Goal: Information Seeking & Learning: Learn about a topic

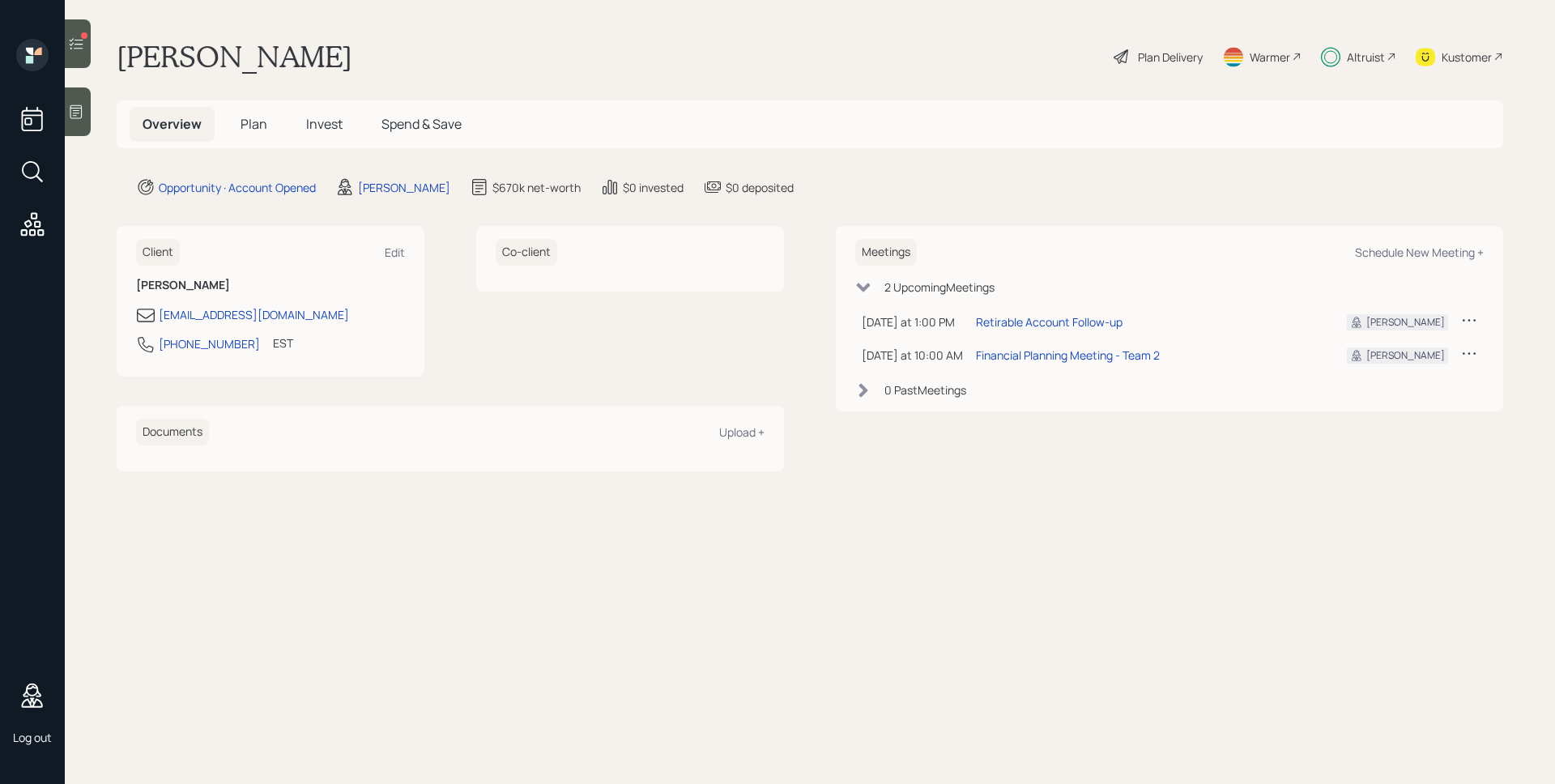
click at [74, 43] on icon at bounding box center [75, 43] width 16 height 16
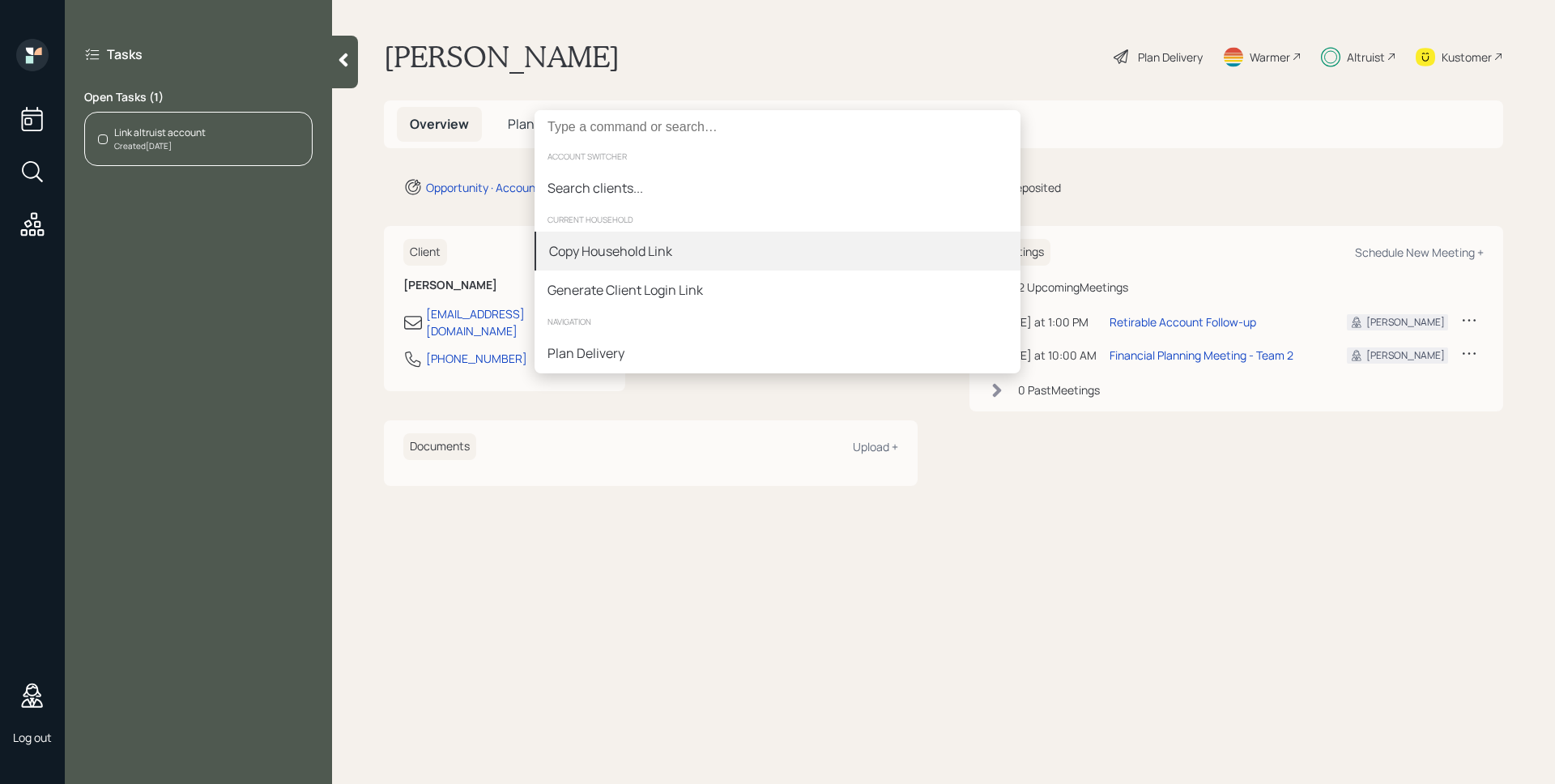
click at [625, 265] on div "Copy Household Link" at bounding box center [778, 251] width 486 height 39
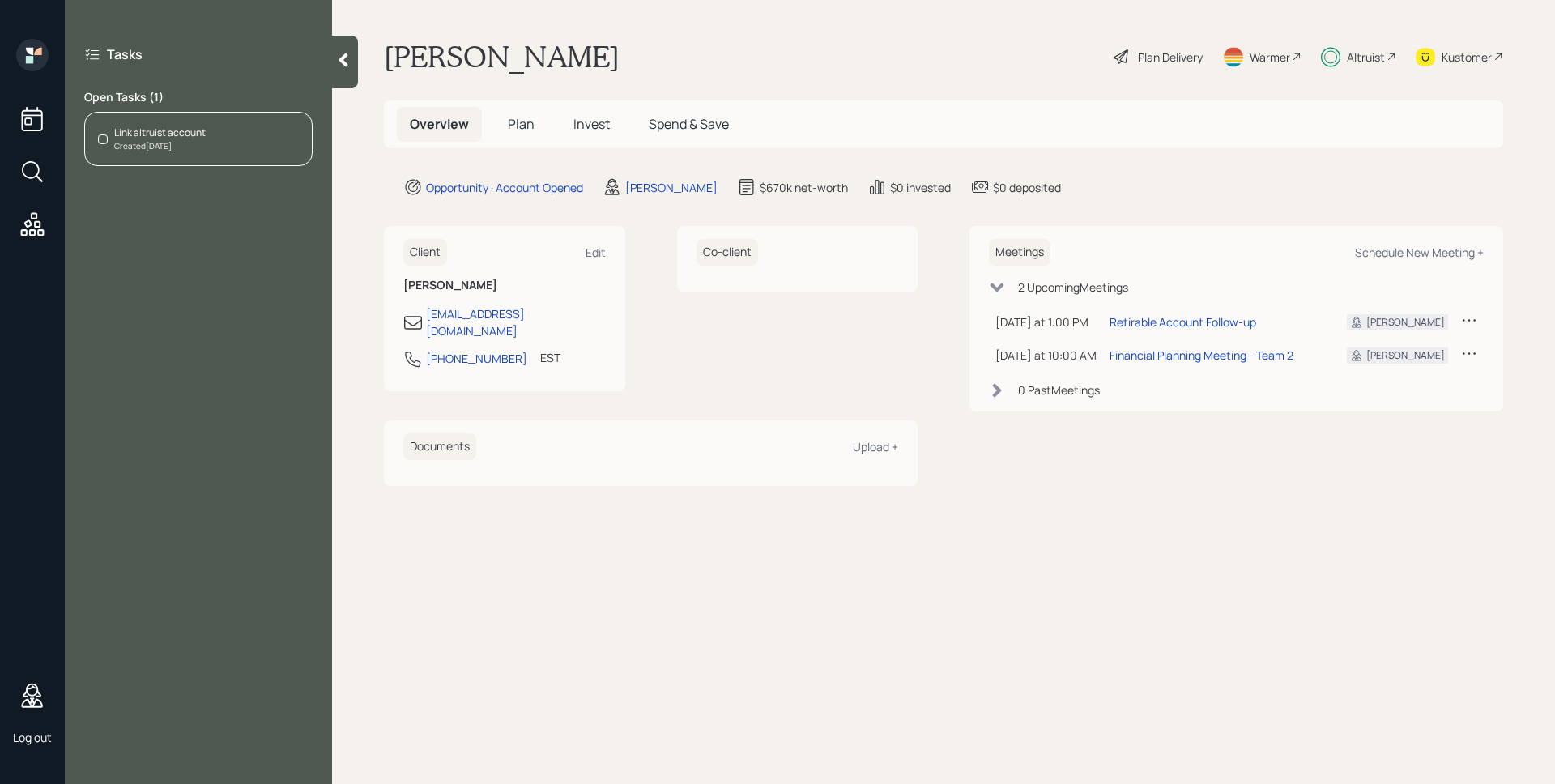
click at [932, 76] on main "Dennis Wurtz Plan Delivery Warmer Altruist Kustomer Overview Plan Invest Spend …" at bounding box center [944, 392] width 1224 height 784
click at [688, 30] on main "Dennis Wurtz Plan Delivery Warmer Altruist Kustomer Overview Plan Invest Spend …" at bounding box center [944, 392] width 1224 height 784
click at [346, 59] on icon at bounding box center [343, 60] width 16 height 16
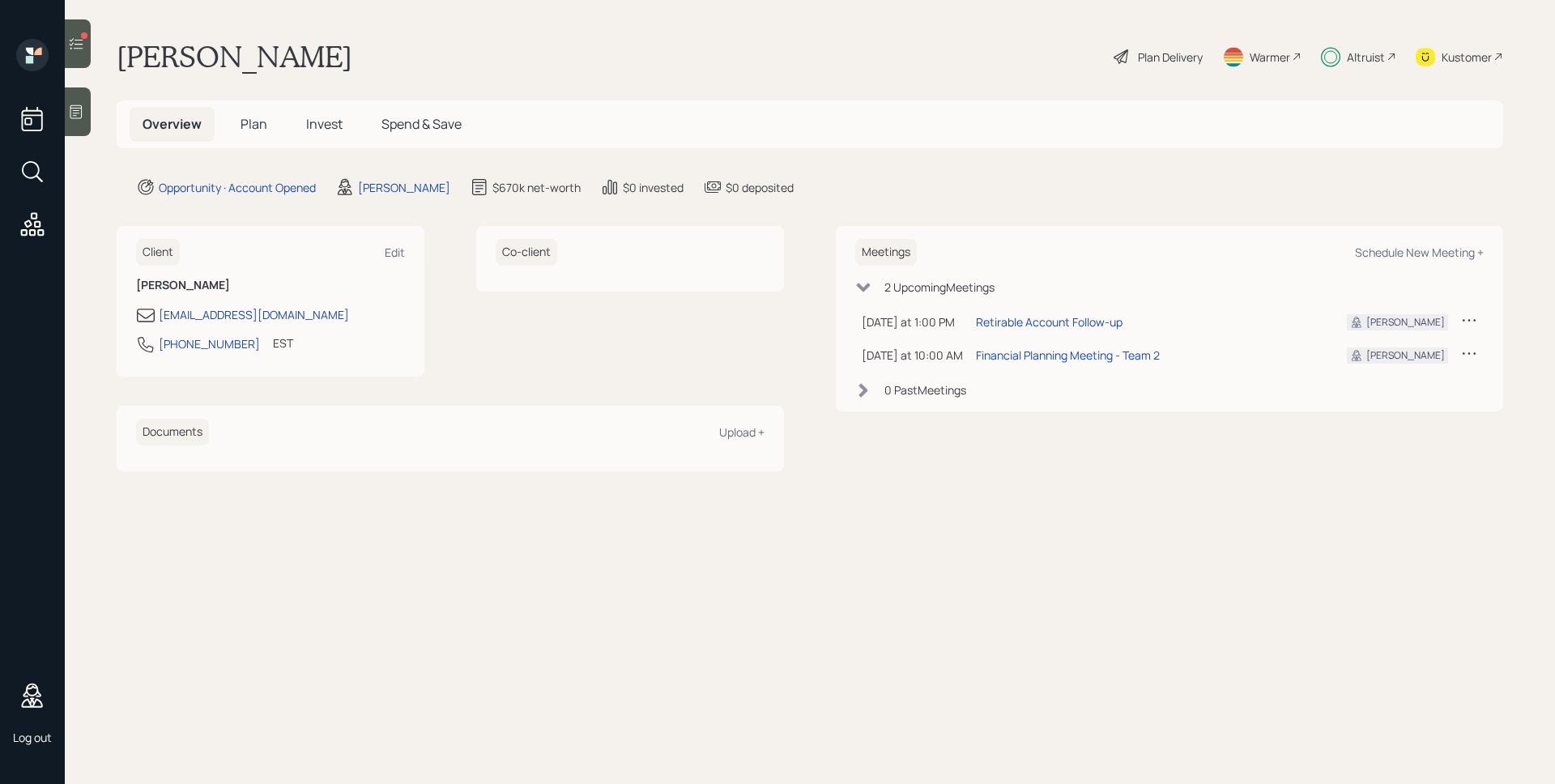
click at [420, 125] on span "Spend & Save" at bounding box center [422, 124] width 80 height 18
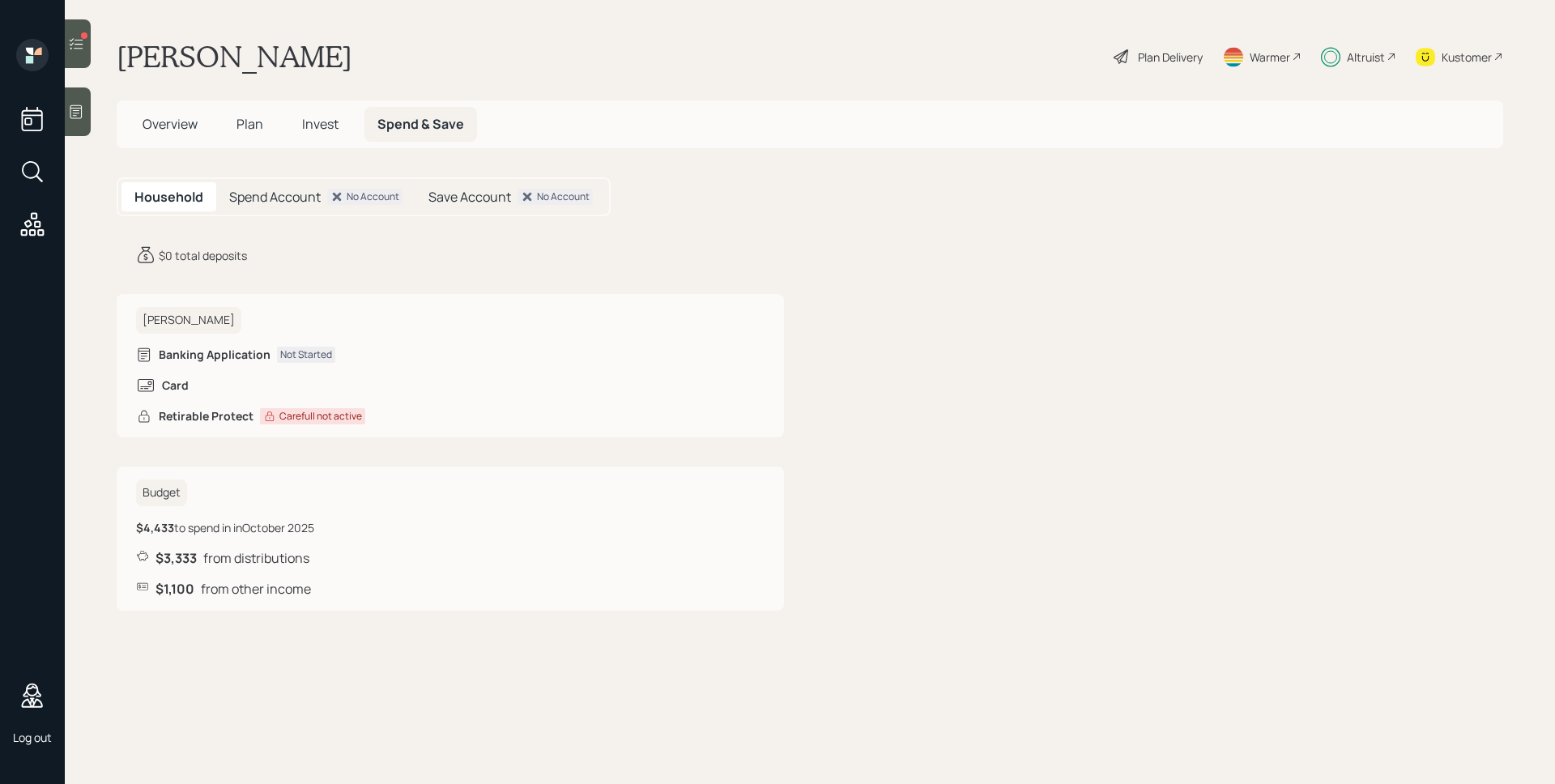
click at [334, 128] on span "Invest" at bounding box center [320, 124] width 36 height 18
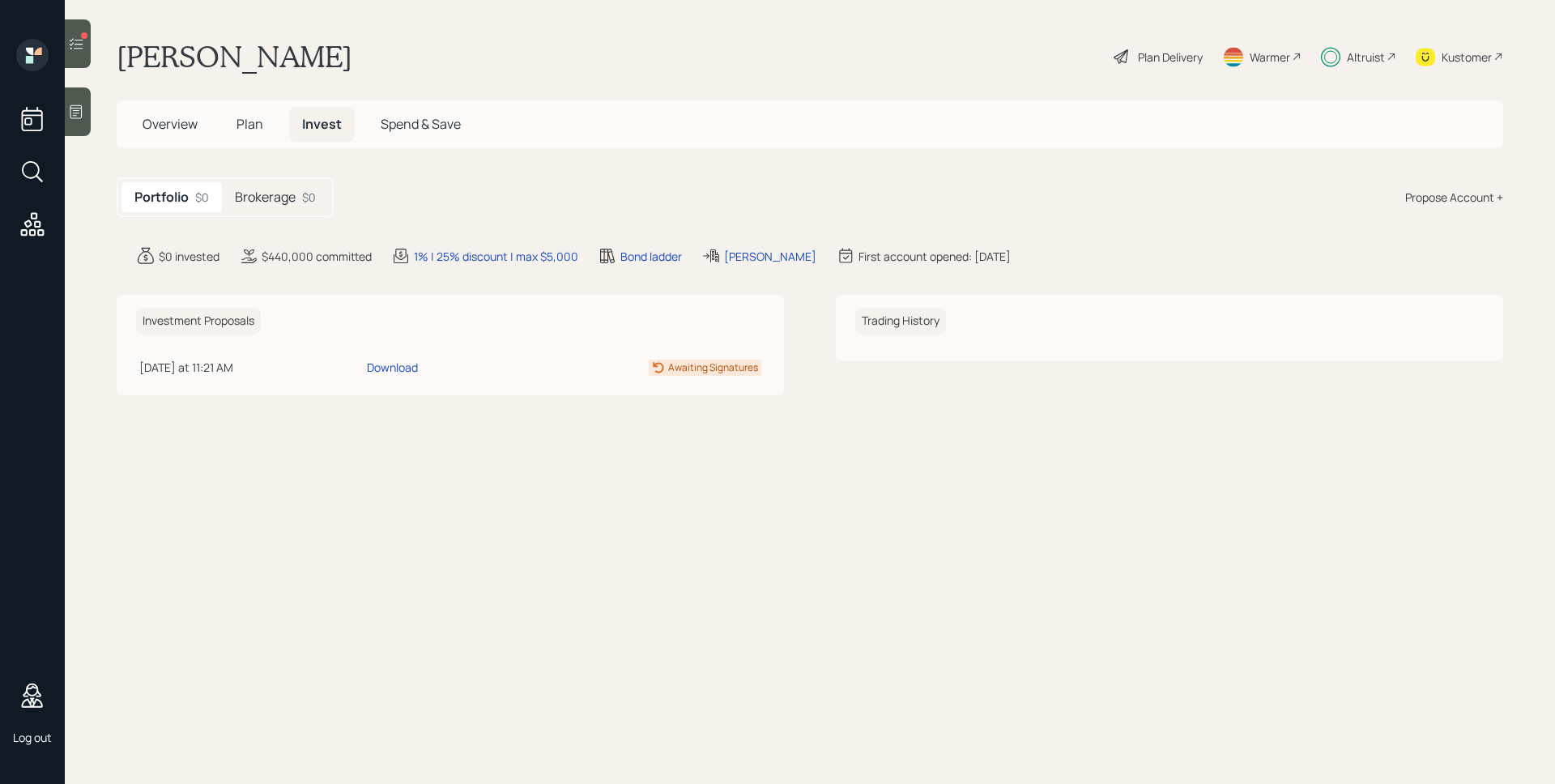
click at [275, 195] on h5 "Brokerage" at bounding box center [264, 197] width 61 height 16
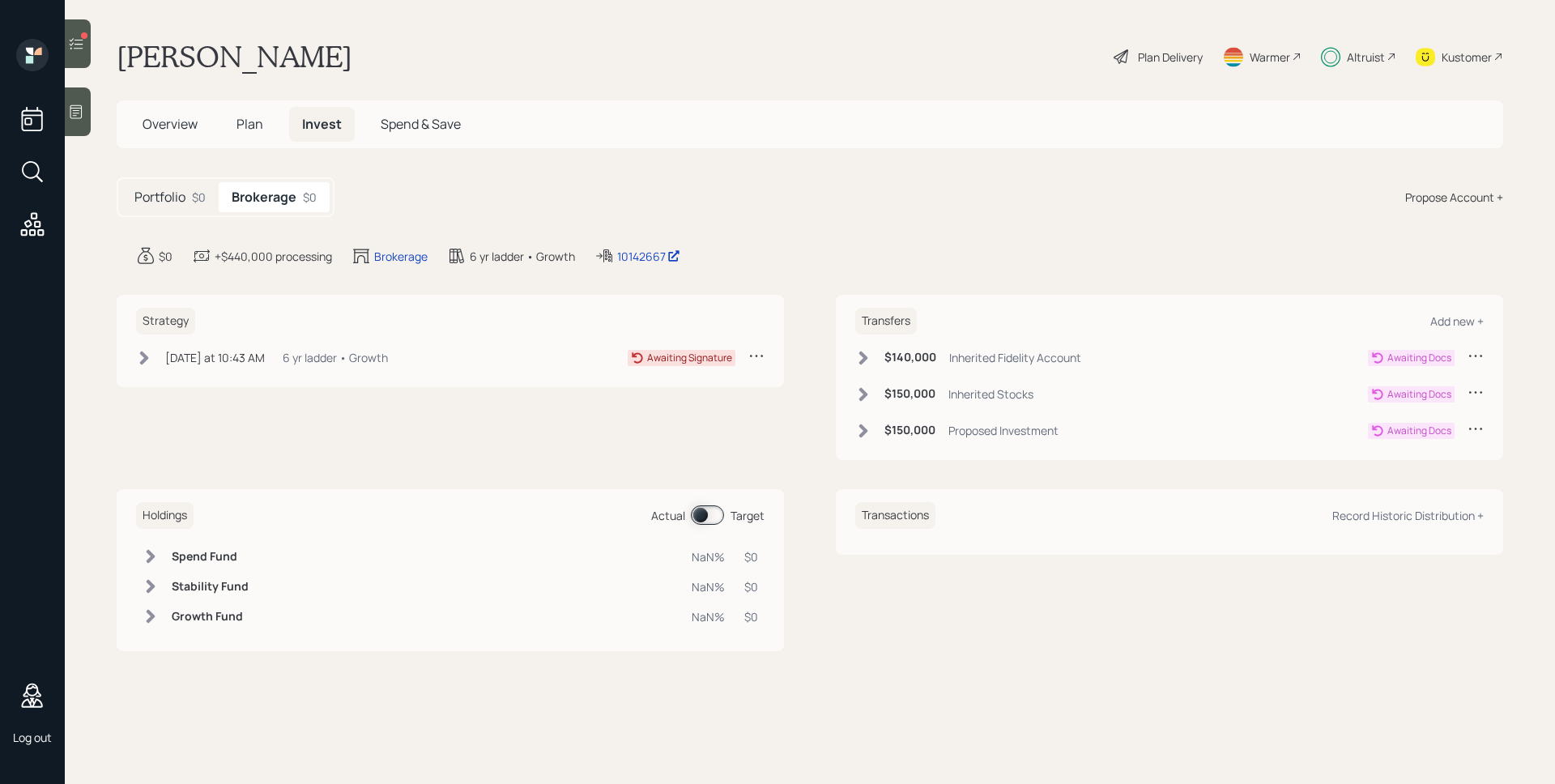
click at [77, 44] on icon at bounding box center [76, 44] width 14 height 11
